Goal: Task Accomplishment & Management: Manage account settings

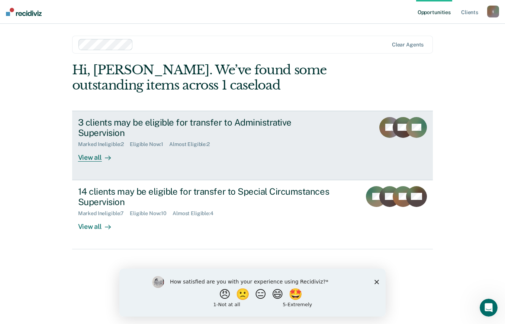
click at [85, 151] on link "3 clients may be eligible for transfer to Administrative Supervision Marked Ine…" at bounding box center [252, 146] width 361 height 70
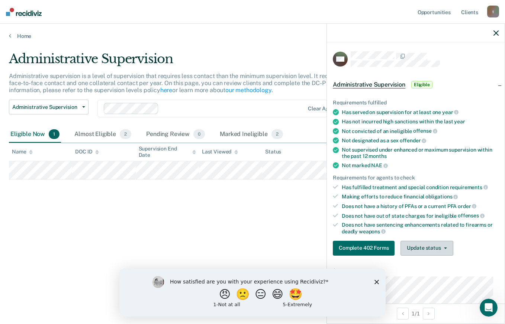
click at [419, 245] on button "Update status" at bounding box center [427, 248] width 52 height 15
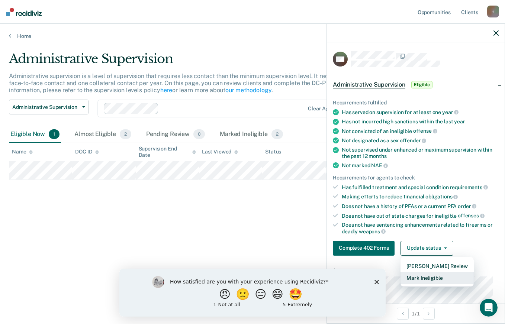
click at [420, 278] on button "Mark Ineligible" at bounding box center [437, 278] width 73 height 12
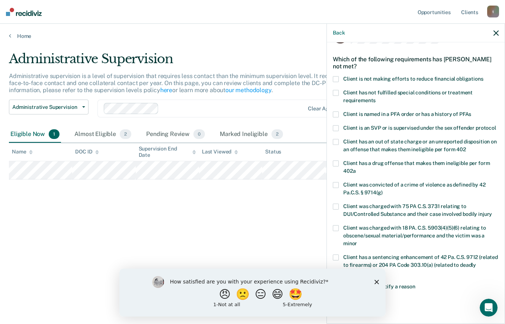
scroll to position [37, 0]
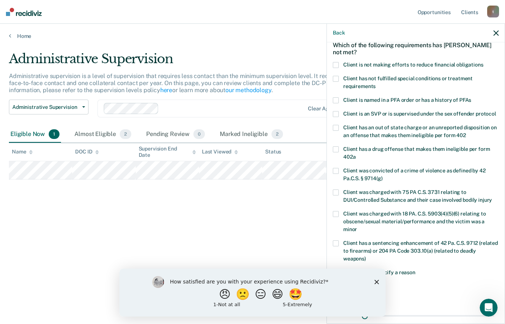
click at [337, 97] on span at bounding box center [336, 100] width 6 height 6
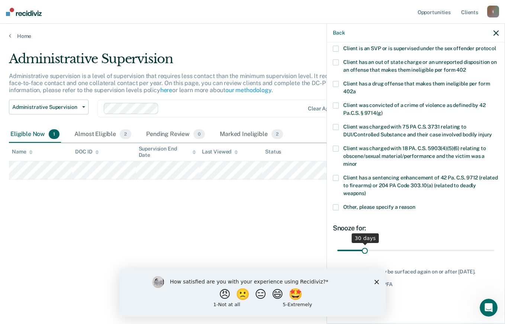
scroll to position [116, 0]
click at [378, 283] on polygon "Close survey" at bounding box center [377, 282] width 4 height 4
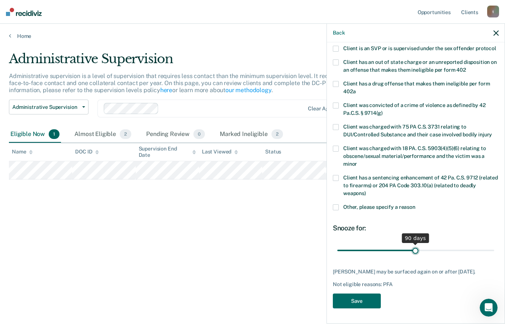
drag, startPoint x: 363, startPoint y: 246, endPoint x: 413, endPoint y: 250, distance: 49.7
type input "90"
click at [413, 250] on input "range" at bounding box center [415, 250] width 157 height 13
click at [366, 298] on button "Save" at bounding box center [357, 301] width 48 height 15
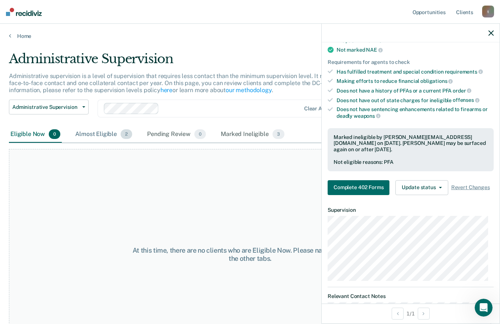
click at [93, 138] on div "Almost Eligible 2" at bounding box center [104, 134] width 60 height 16
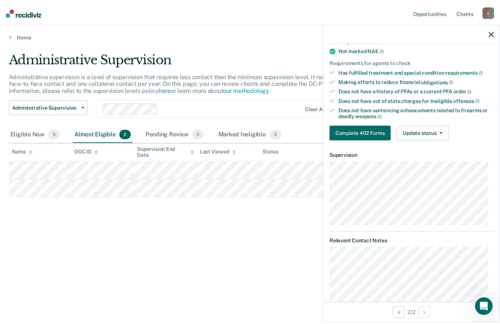
scroll to position [113, 0]
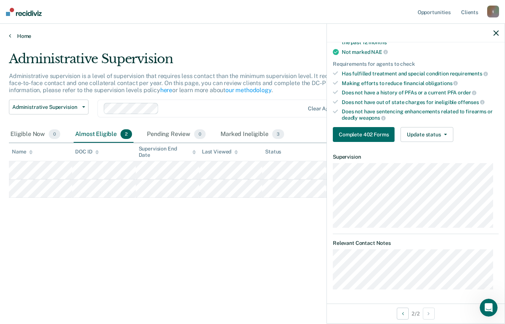
click at [15, 37] on link "Home" at bounding box center [252, 36] width 487 height 7
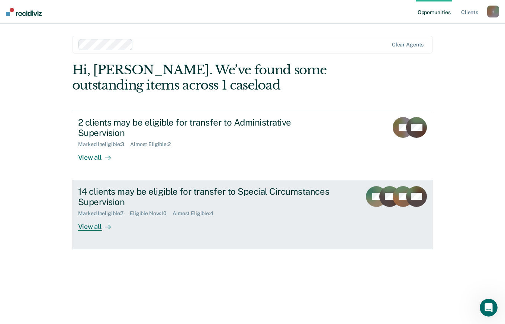
click at [84, 217] on div "View all" at bounding box center [99, 224] width 42 height 15
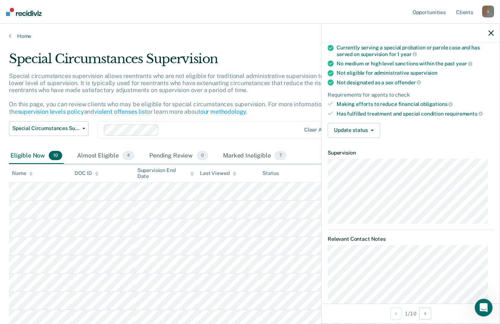
scroll to position [74, 0]
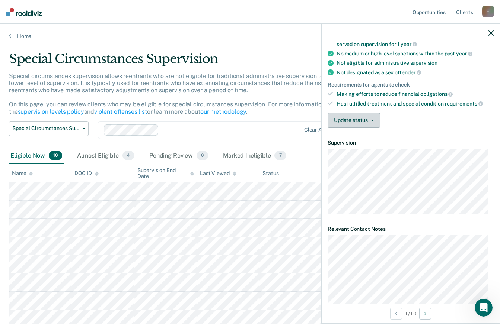
click at [372, 122] on button "Update status" at bounding box center [353, 120] width 52 height 15
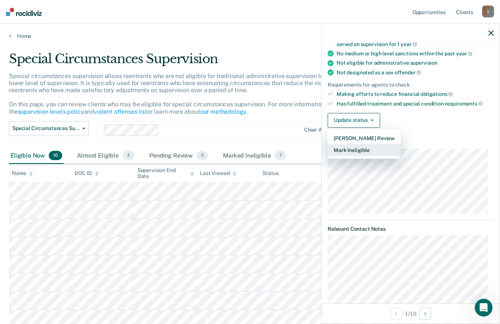
click at [353, 151] on button "Mark Ineligible" at bounding box center [363, 150] width 73 height 12
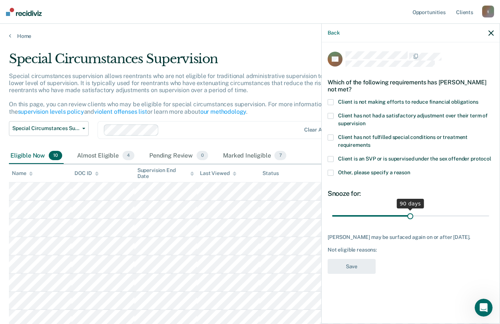
drag, startPoint x: 360, startPoint y: 217, endPoint x: 410, endPoint y: 219, distance: 50.3
type input "90"
click at [410, 219] on input "range" at bounding box center [410, 215] width 157 height 13
click at [329, 99] on span at bounding box center [330, 102] width 6 height 6
click at [344, 268] on button "Save" at bounding box center [351, 266] width 48 height 15
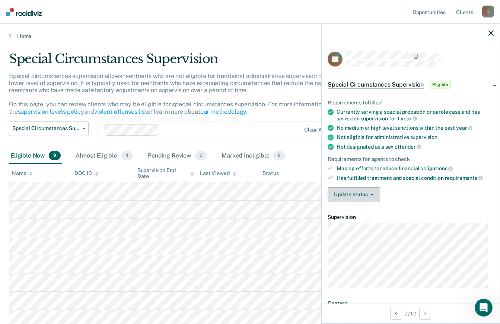
click at [366, 194] on button "Update status" at bounding box center [353, 195] width 52 height 15
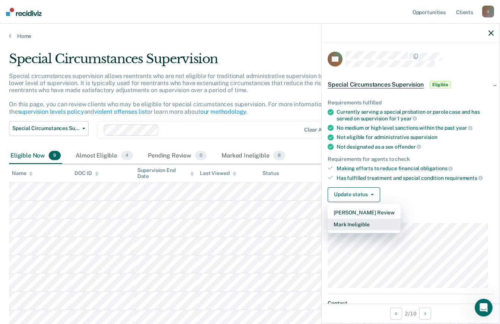
click at [347, 222] on button "Mark Ineligible" at bounding box center [363, 225] width 73 height 12
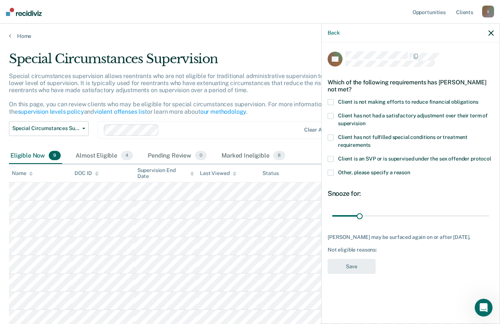
click at [331, 103] on span at bounding box center [330, 102] width 6 height 6
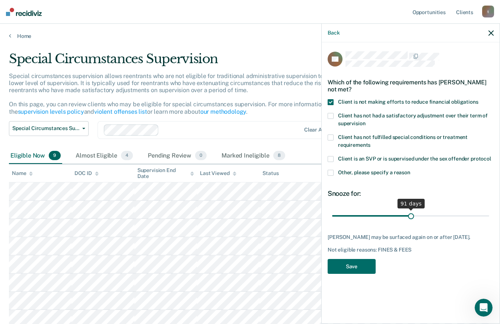
drag, startPoint x: 360, startPoint y: 216, endPoint x: 410, endPoint y: 222, distance: 50.6
type input "91"
click at [410, 222] on input "range" at bounding box center [410, 215] width 157 height 13
click at [346, 273] on button "Save" at bounding box center [351, 266] width 48 height 15
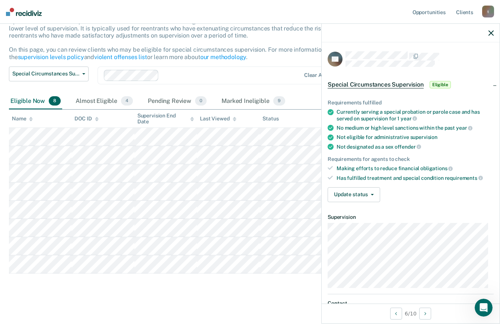
scroll to position [58, 0]
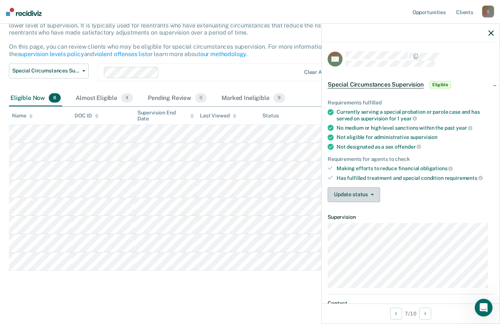
click at [346, 198] on button "Update status" at bounding box center [353, 195] width 52 height 15
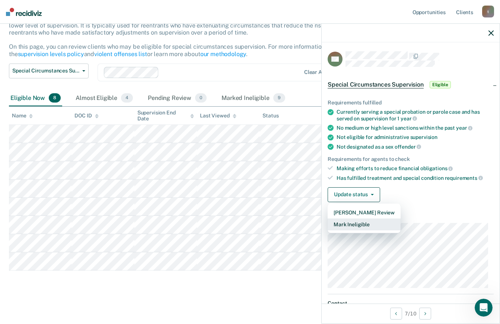
click at [338, 228] on button "Mark Ineligible" at bounding box center [363, 225] width 73 height 12
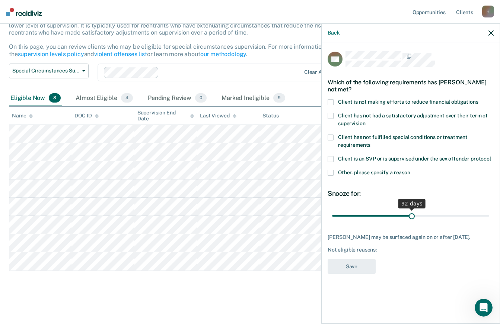
drag, startPoint x: 357, startPoint y: 217, endPoint x: 411, endPoint y: 212, distance: 54.5
type input "92"
click at [411, 212] on input "range" at bounding box center [410, 215] width 157 height 13
click at [330, 100] on span at bounding box center [330, 102] width 6 height 6
click at [354, 272] on button "Save" at bounding box center [351, 266] width 48 height 15
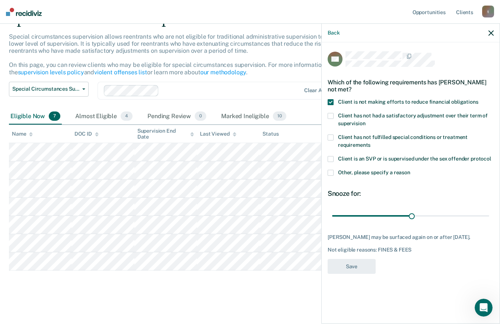
scroll to position [39, 0]
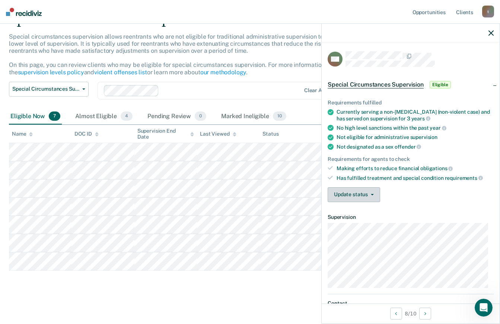
click at [355, 192] on button "Update status" at bounding box center [353, 195] width 52 height 15
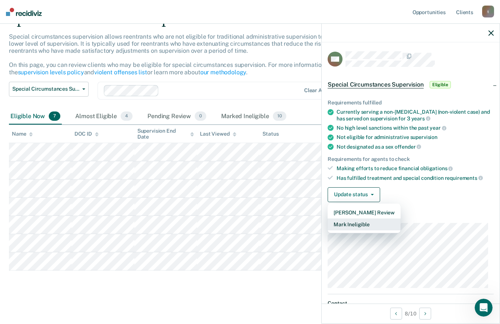
click at [354, 224] on button "Mark Ineligible" at bounding box center [363, 225] width 73 height 12
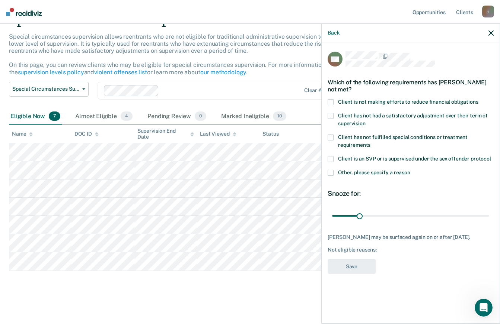
click at [332, 99] on span at bounding box center [330, 102] width 6 height 6
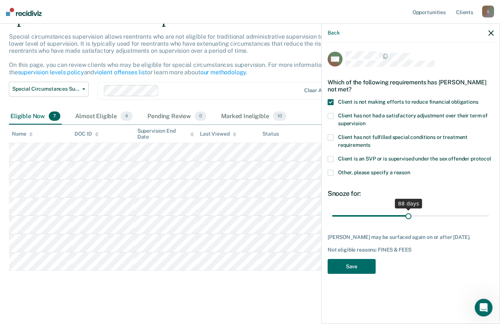
drag, startPoint x: 361, startPoint y: 208, endPoint x: 408, endPoint y: 208, distance: 47.3
click at [408, 209] on input "range" at bounding box center [410, 215] width 157 height 13
click at [416, 209] on input "range" at bounding box center [410, 215] width 157 height 13
type input "89"
click at [409, 209] on input "range" at bounding box center [410, 215] width 157 height 13
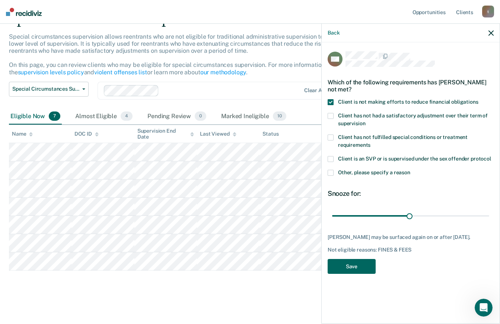
click at [366, 262] on button "Save" at bounding box center [351, 266] width 48 height 15
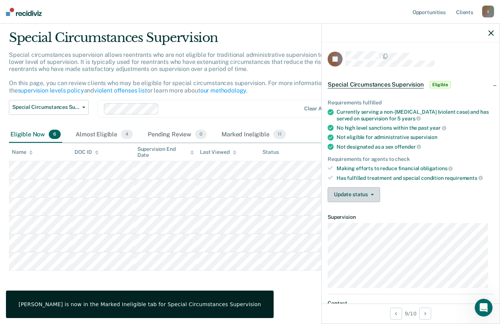
click at [356, 197] on button "Update status" at bounding box center [353, 195] width 52 height 15
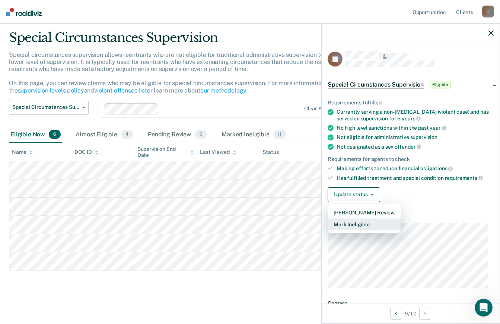
click at [345, 220] on button "Mark Ineligible" at bounding box center [363, 225] width 73 height 12
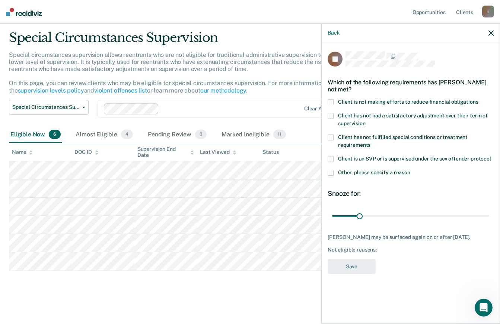
click at [331, 100] on span at bounding box center [330, 102] width 6 height 6
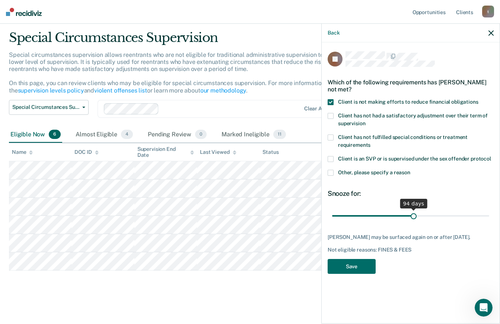
drag, startPoint x: 360, startPoint y: 215, endPoint x: 414, endPoint y: 216, distance: 54.0
type input "94"
click at [414, 216] on input "range" at bounding box center [410, 215] width 157 height 13
click at [354, 262] on button "Save" at bounding box center [351, 266] width 48 height 15
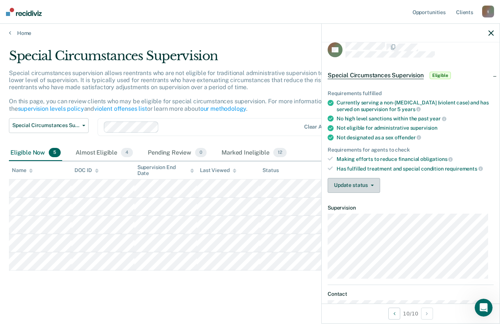
scroll to position [0, 0]
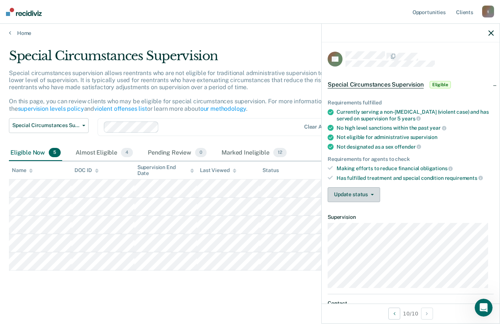
click at [369, 195] on button "Update status" at bounding box center [353, 195] width 52 height 15
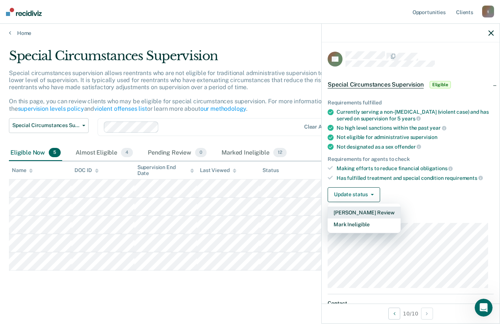
click at [342, 212] on button "[PERSON_NAME] Review" at bounding box center [363, 213] width 73 height 12
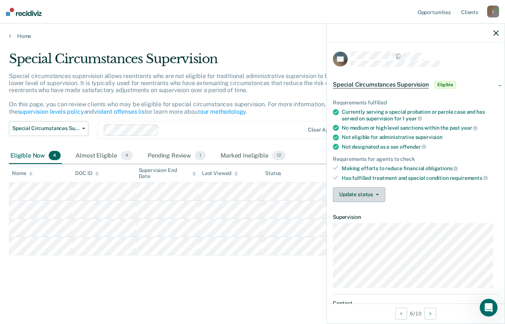
click at [360, 194] on button "Update status" at bounding box center [359, 195] width 52 height 15
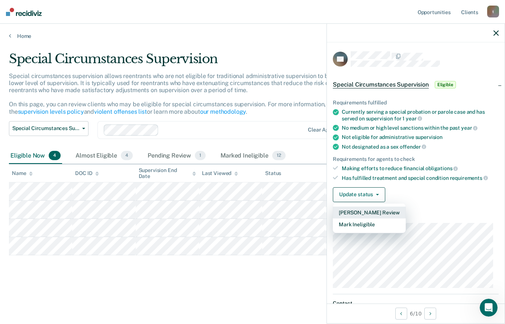
click at [354, 209] on button "[PERSON_NAME] Review" at bounding box center [369, 213] width 73 height 12
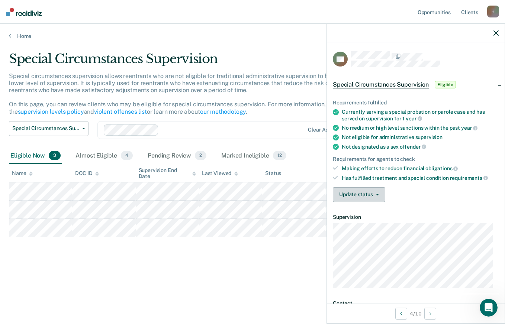
click at [374, 198] on button "Update status" at bounding box center [359, 195] width 52 height 15
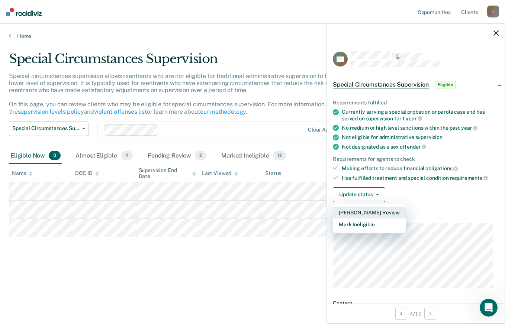
click at [367, 215] on button "[PERSON_NAME] Review" at bounding box center [369, 213] width 73 height 12
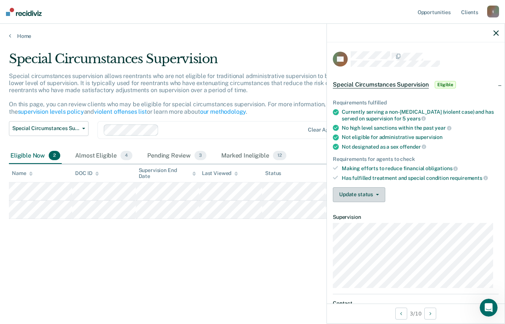
click at [362, 192] on button "Update status" at bounding box center [359, 195] width 52 height 15
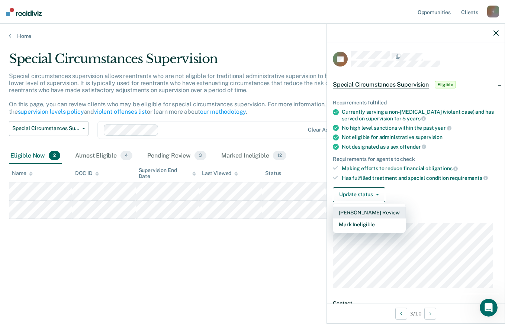
click at [359, 209] on button "[PERSON_NAME] Review" at bounding box center [369, 213] width 73 height 12
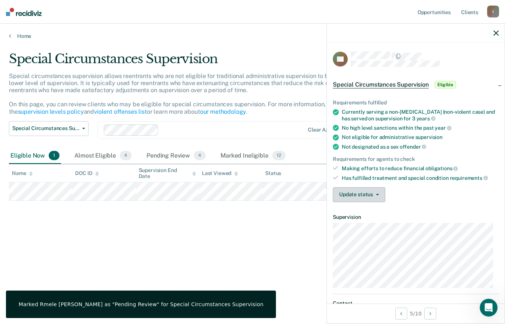
click at [369, 195] on button "Update status" at bounding box center [359, 195] width 52 height 15
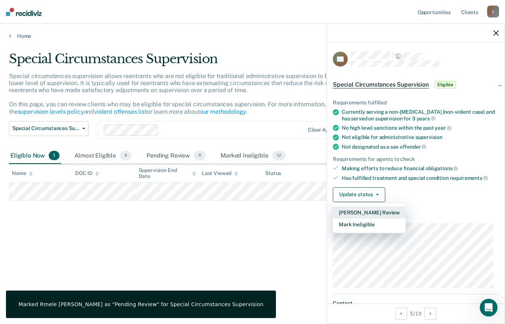
click at [364, 209] on button "[PERSON_NAME] Review" at bounding box center [369, 213] width 73 height 12
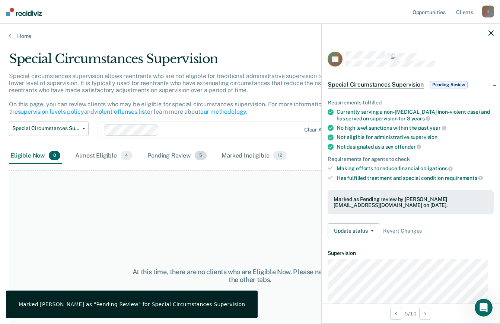
click at [189, 156] on div "Pending Review 5" at bounding box center [177, 156] width 62 height 16
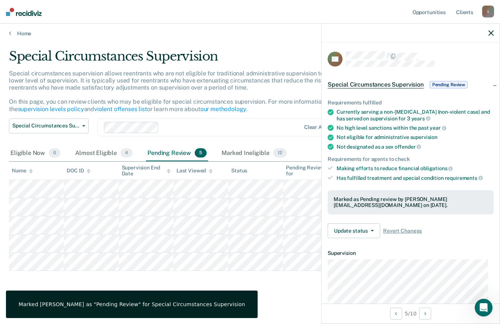
scroll to position [3, 0]
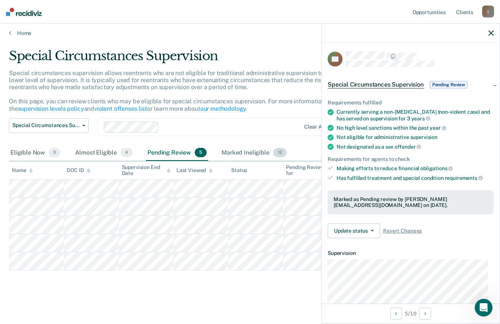
click at [236, 153] on div "Marked Ineligible 12" at bounding box center [254, 153] width 68 height 16
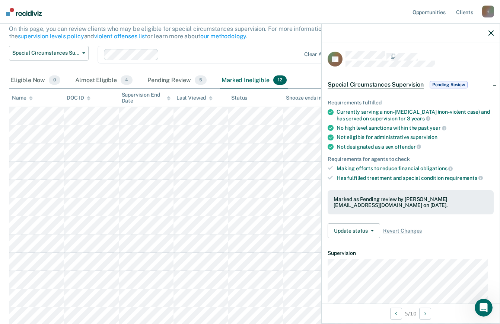
scroll to position [77, 0]
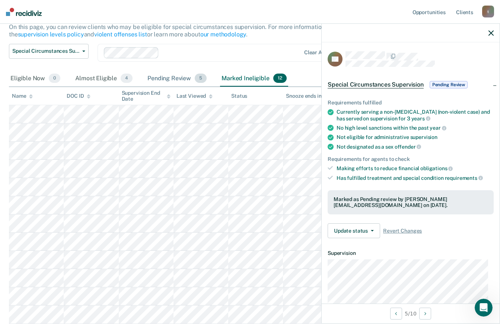
click at [170, 77] on div "Pending Review 5" at bounding box center [177, 79] width 62 height 16
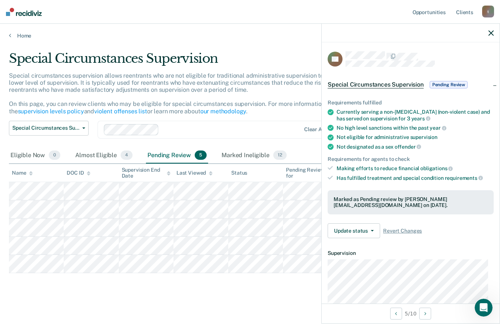
scroll to position [0, 0]
click at [493, 29] on div at bounding box center [410, 33] width 178 height 19
click at [491, 31] on icon "button" at bounding box center [490, 33] width 5 height 5
